Goal: Navigation & Orientation: Find specific page/section

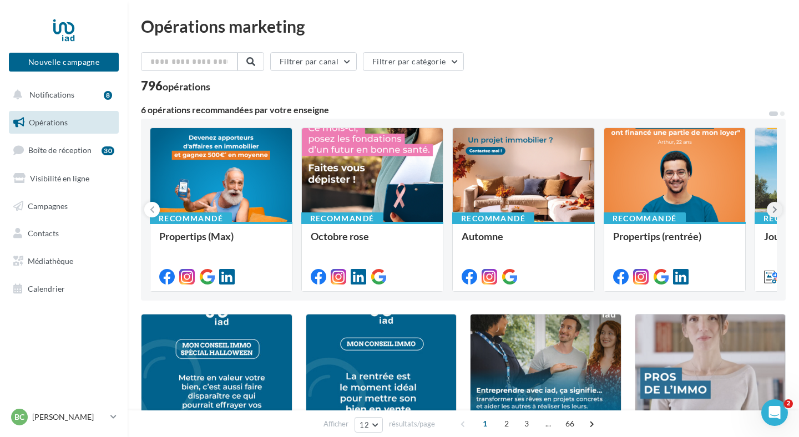
click at [776, 206] on icon at bounding box center [774, 209] width 5 height 11
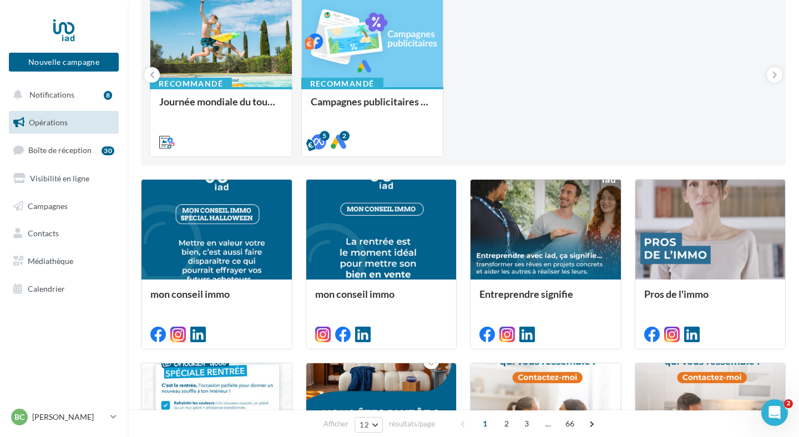
scroll to position [135, 0]
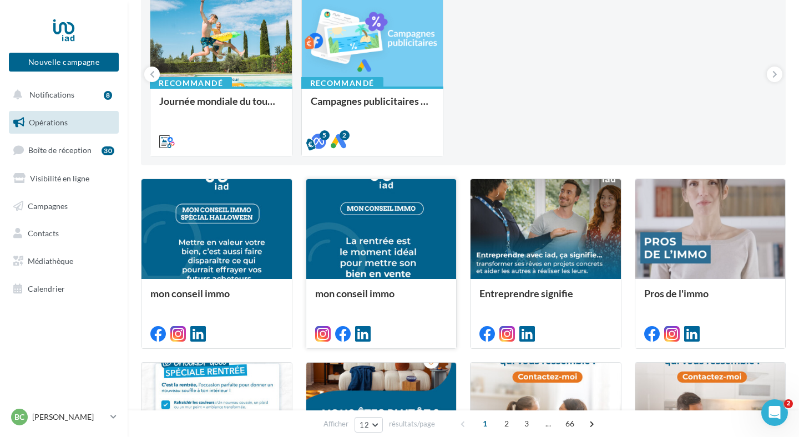
click at [378, 275] on div at bounding box center [381, 229] width 150 height 101
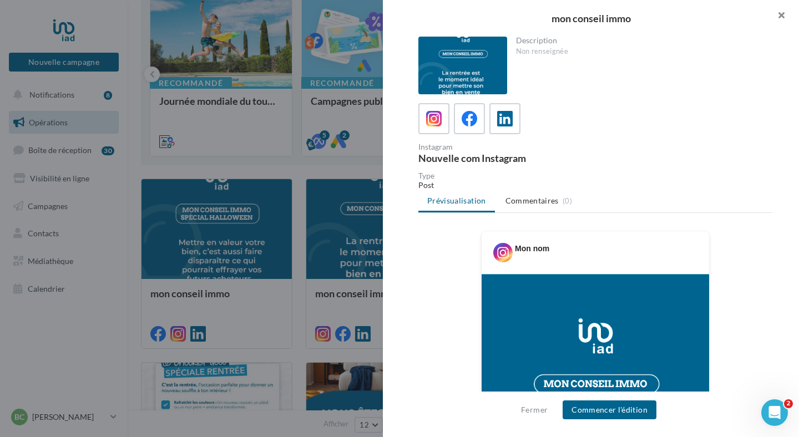
click at [785, 15] on button "button" at bounding box center [776, 16] width 44 height 33
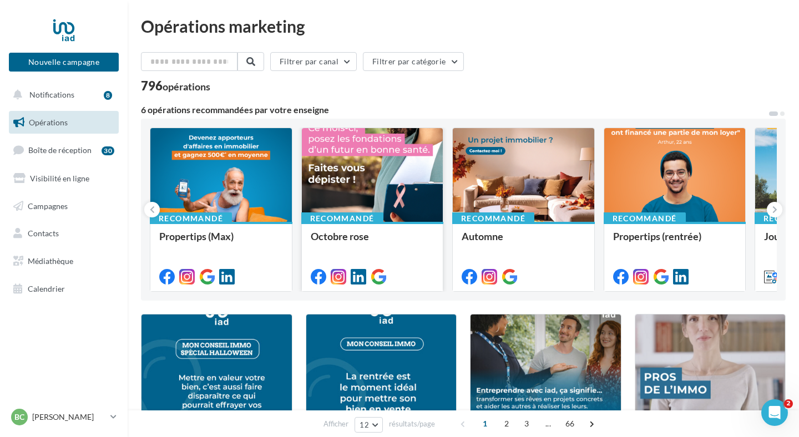
click at [377, 173] on div at bounding box center [372, 175] width 141 height 95
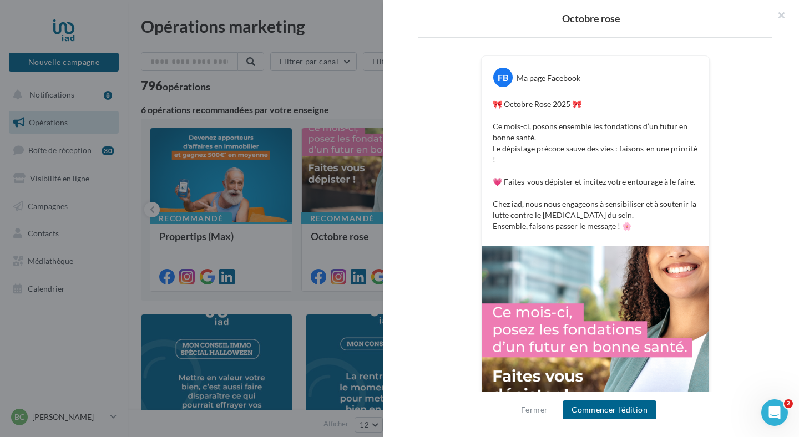
scroll to position [182, 0]
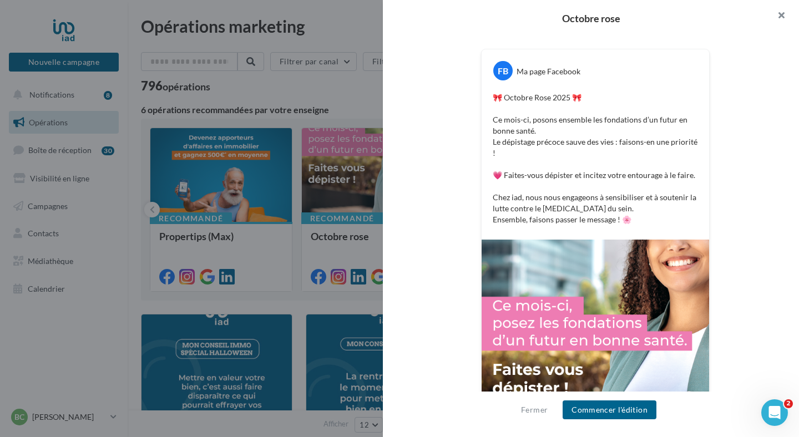
click at [779, 9] on button "button" at bounding box center [776, 16] width 44 height 33
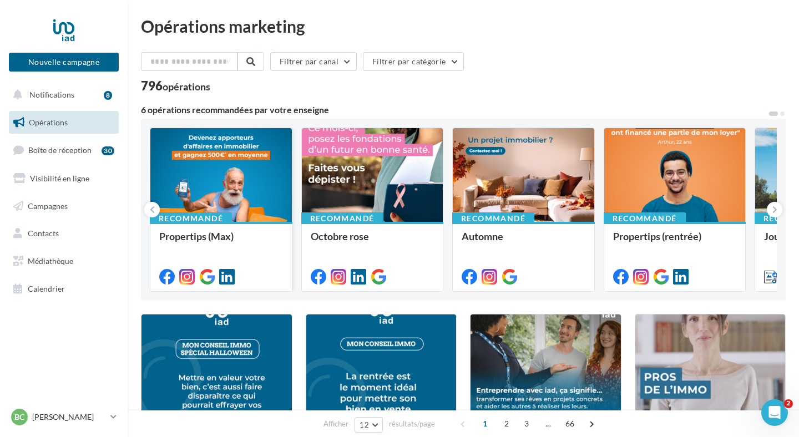
click at [243, 197] on div at bounding box center [220, 175] width 141 height 95
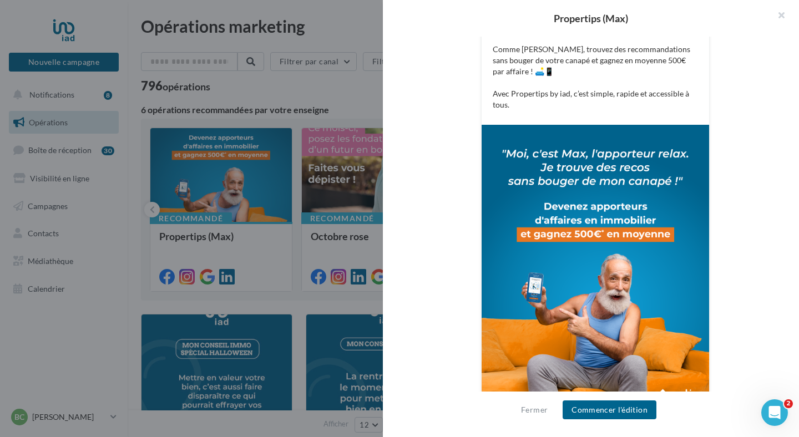
scroll to position [275, 0]
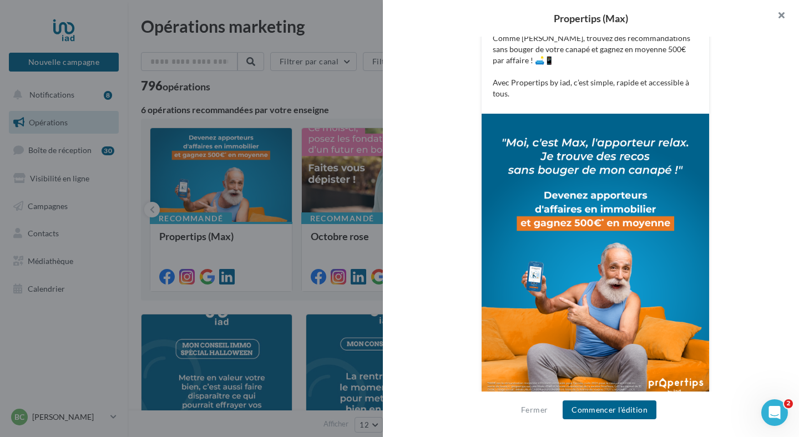
click at [783, 18] on button "button" at bounding box center [776, 16] width 44 height 33
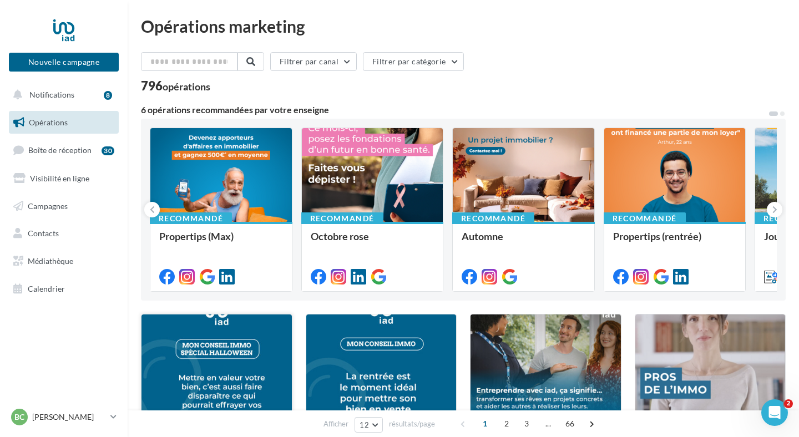
click at [271, 348] on div at bounding box center [216, 364] width 150 height 101
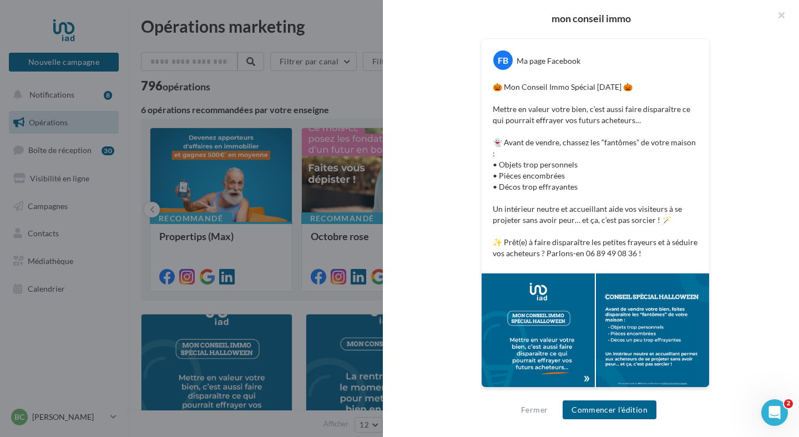
scroll to position [193, 0]
click at [780, 18] on button "button" at bounding box center [776, 16] width 44 height 33
